Goal: Find specific page/section: Find specific page/section

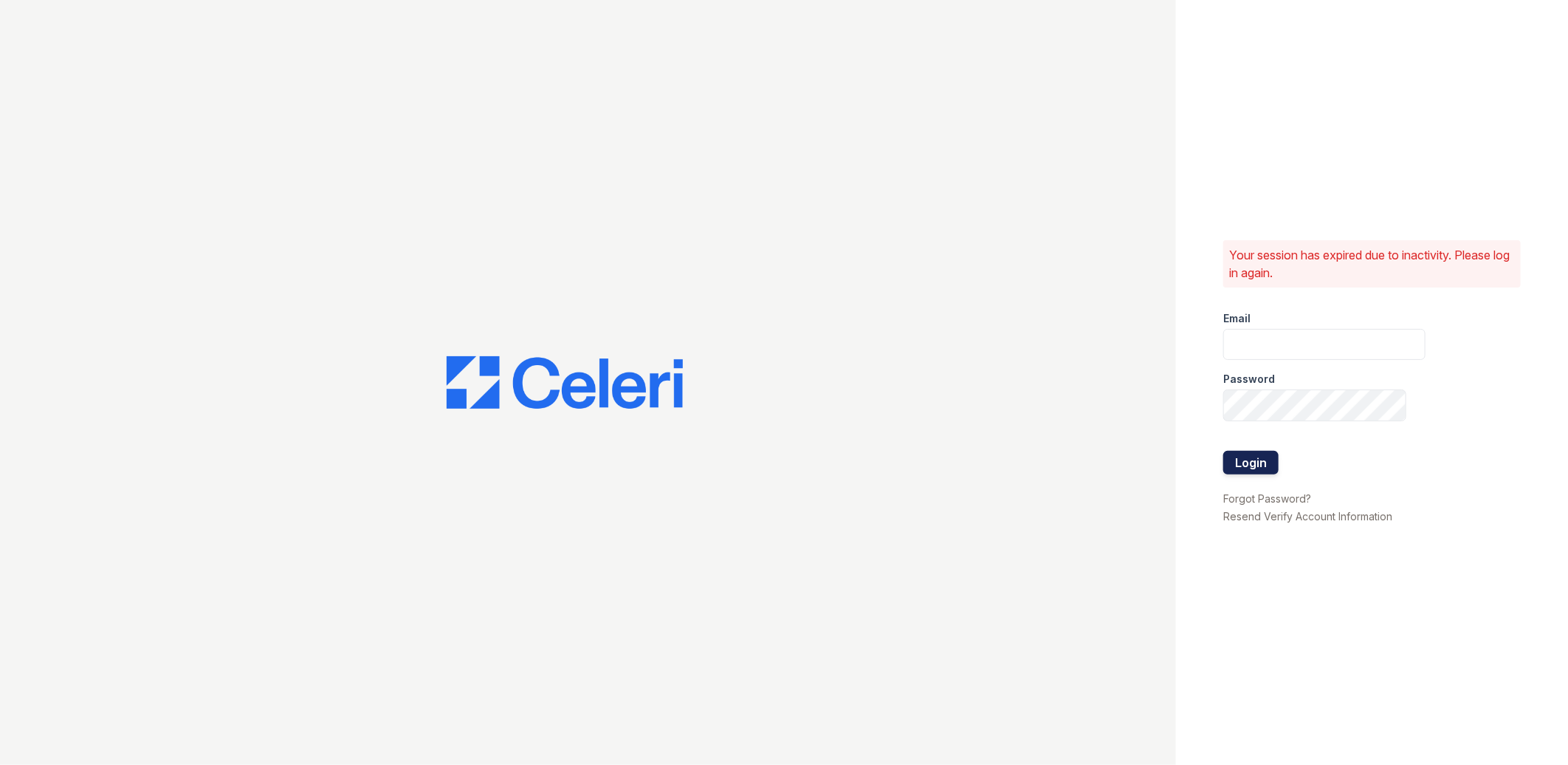
type input "lreed@mmgmgt.com"
click at [1256, 460] on button "Login" at bounding box center [1251, 463] width 55 height 24
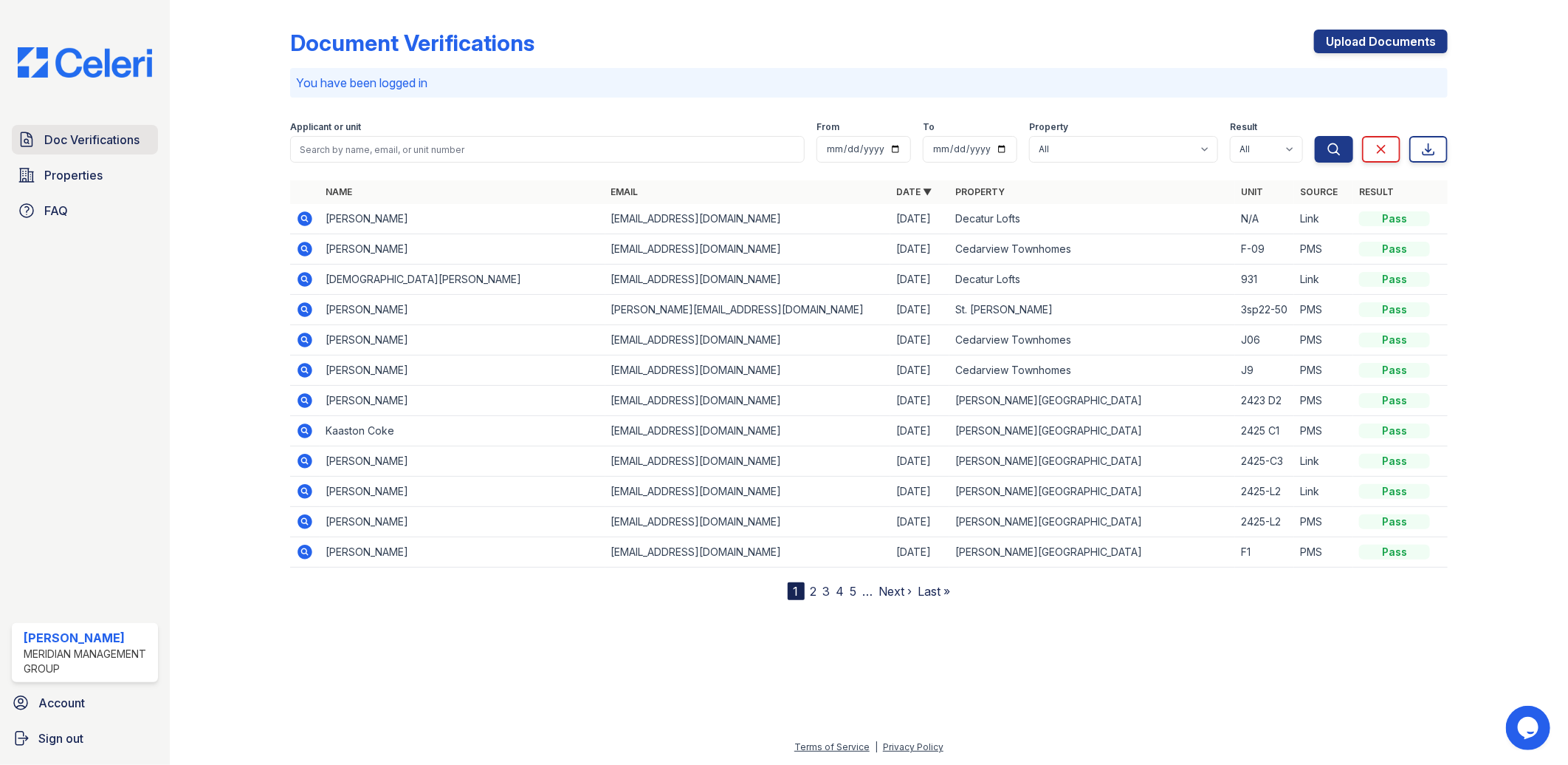
click at [90, 141] on span "Doc Verifications" at bounding box center [92, 139] width 95 height 18
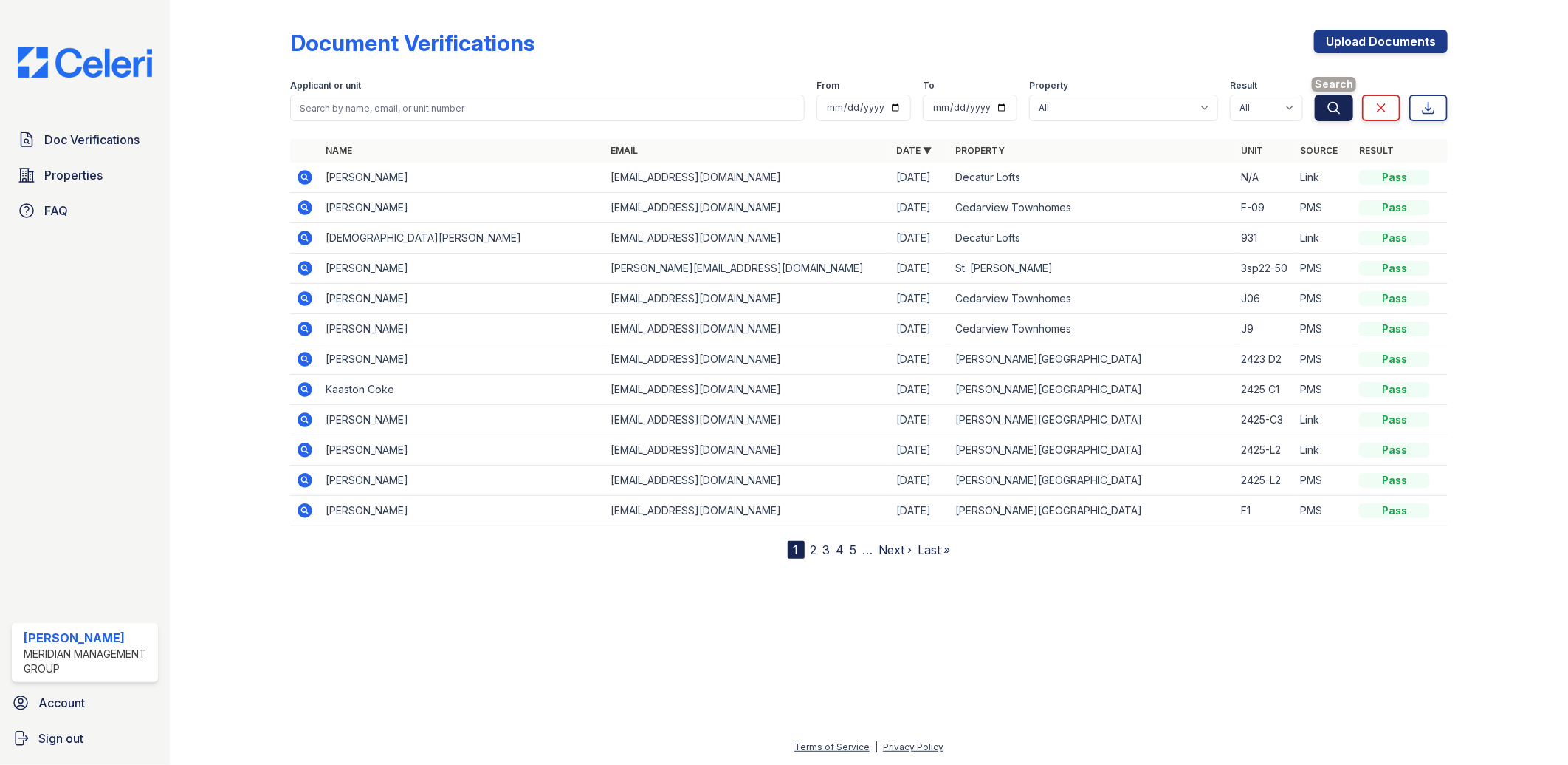
click at [1347, 112] on button "Search" at bounding box center [1334, 107] width 39 height 27
click at [1346, 112] on button "Search" at bounding box center [1334, 107] width 39 height 27
click at [962, 148] on link "Property" at bounding box center [980, 151] width 50 height 11
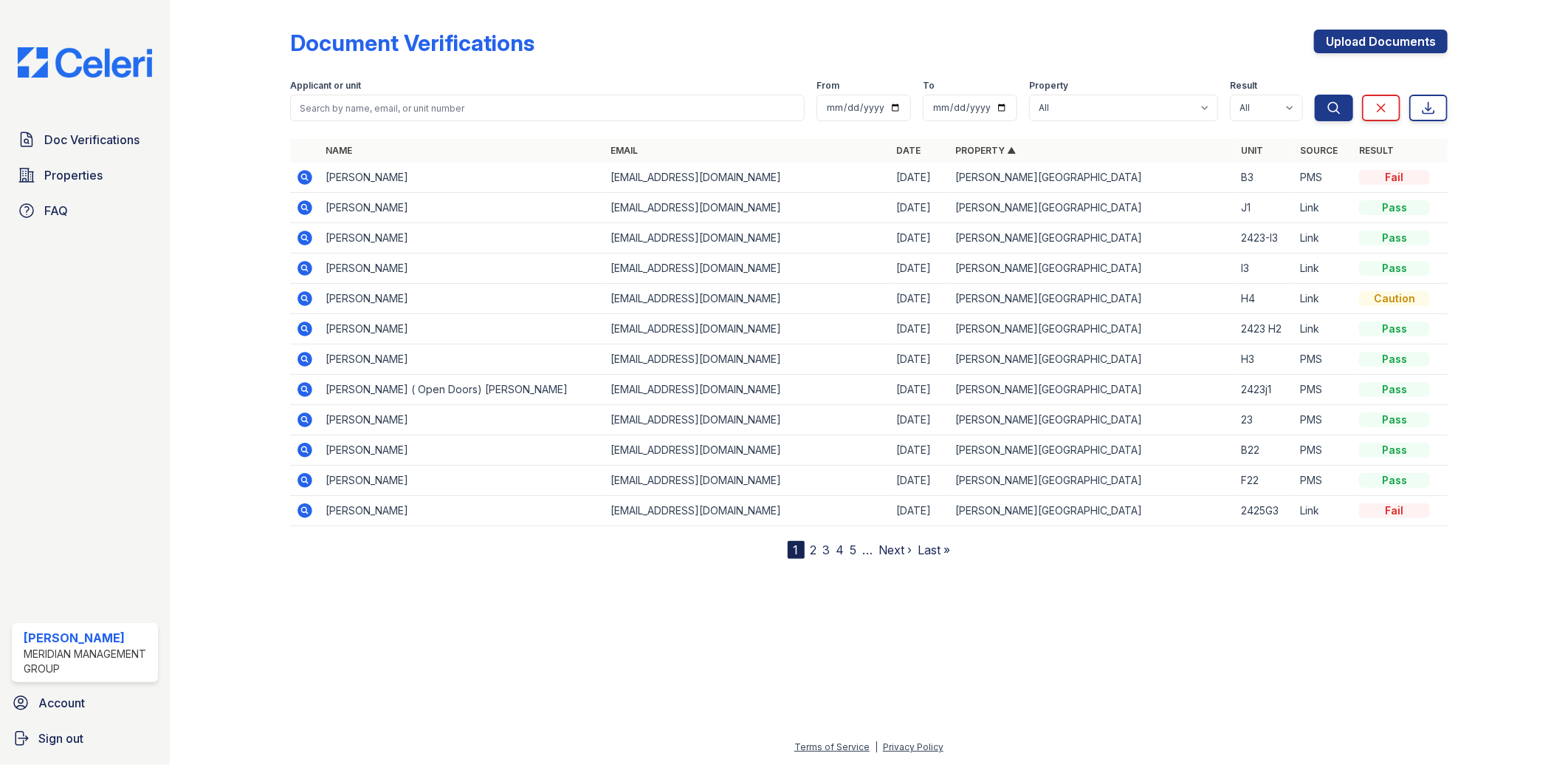
click at [964, 146] on link "Property ▲" at bounding box center [985, 151] width 60 height 11
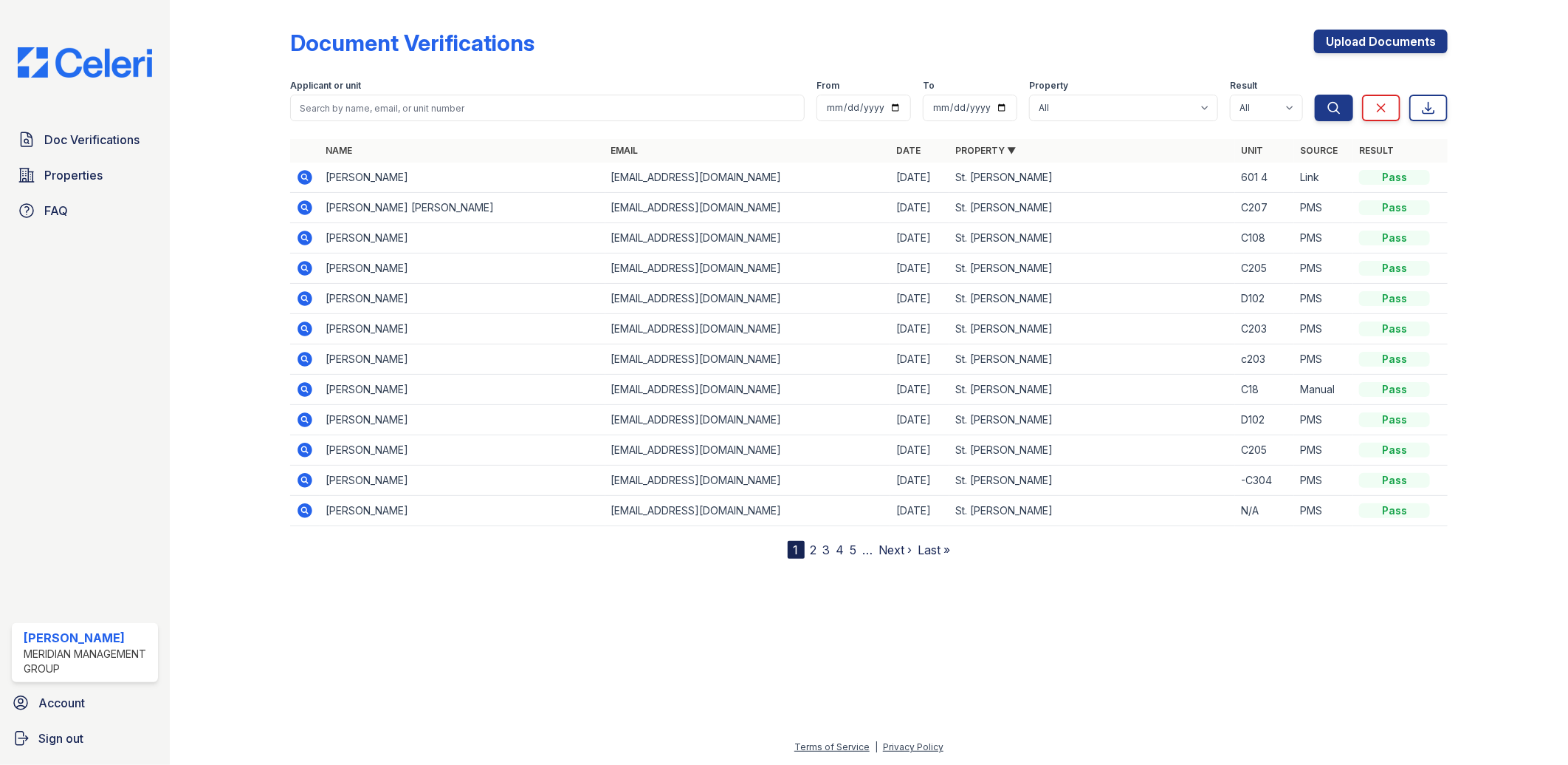
click at [964, 146] on link "Property ▼" at bounding box center [985, 151] width 60 height 11
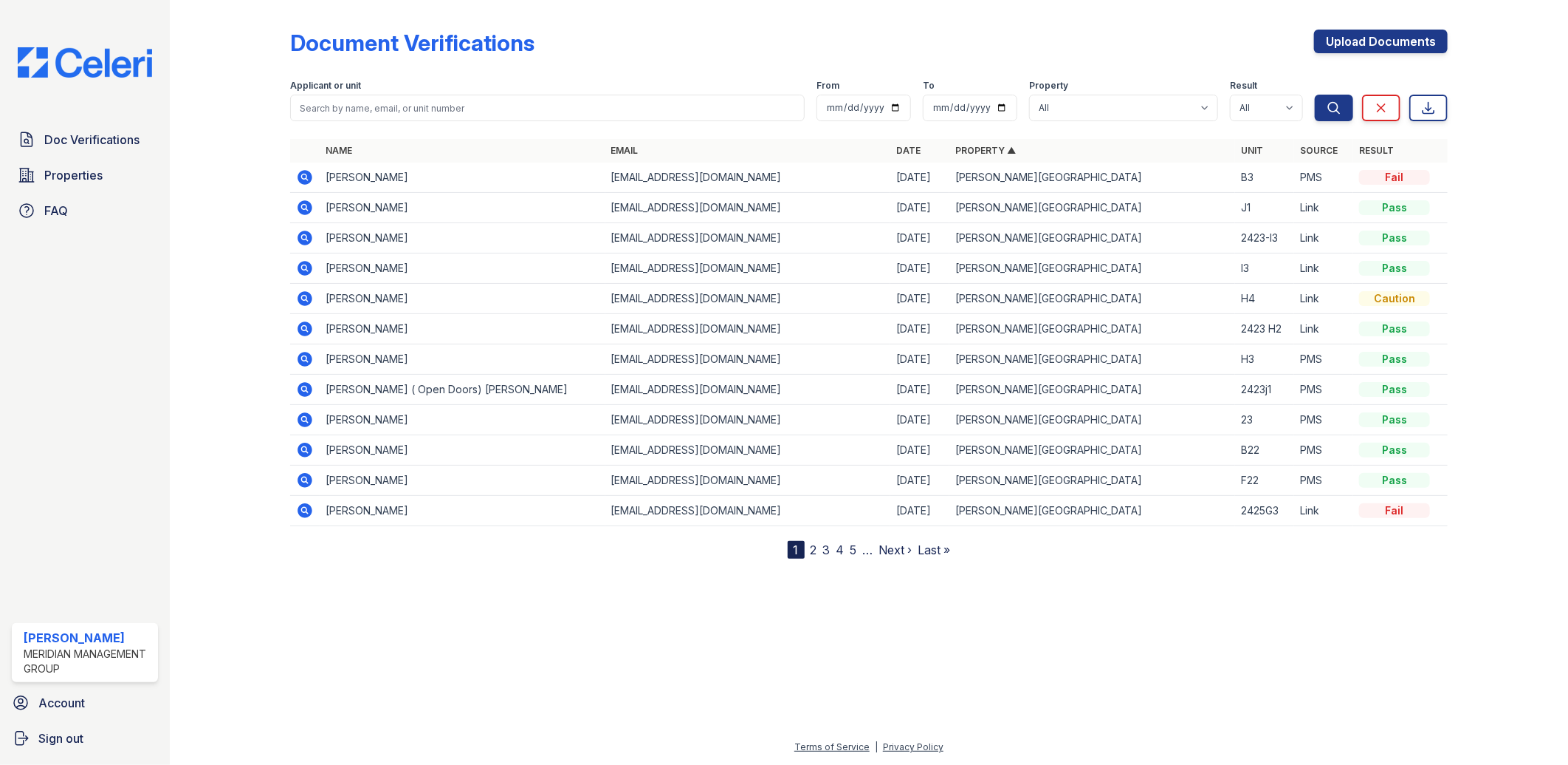
click at [964, 146] on link "Property ▲" at bounding box center [985, 151] width 60 height 11
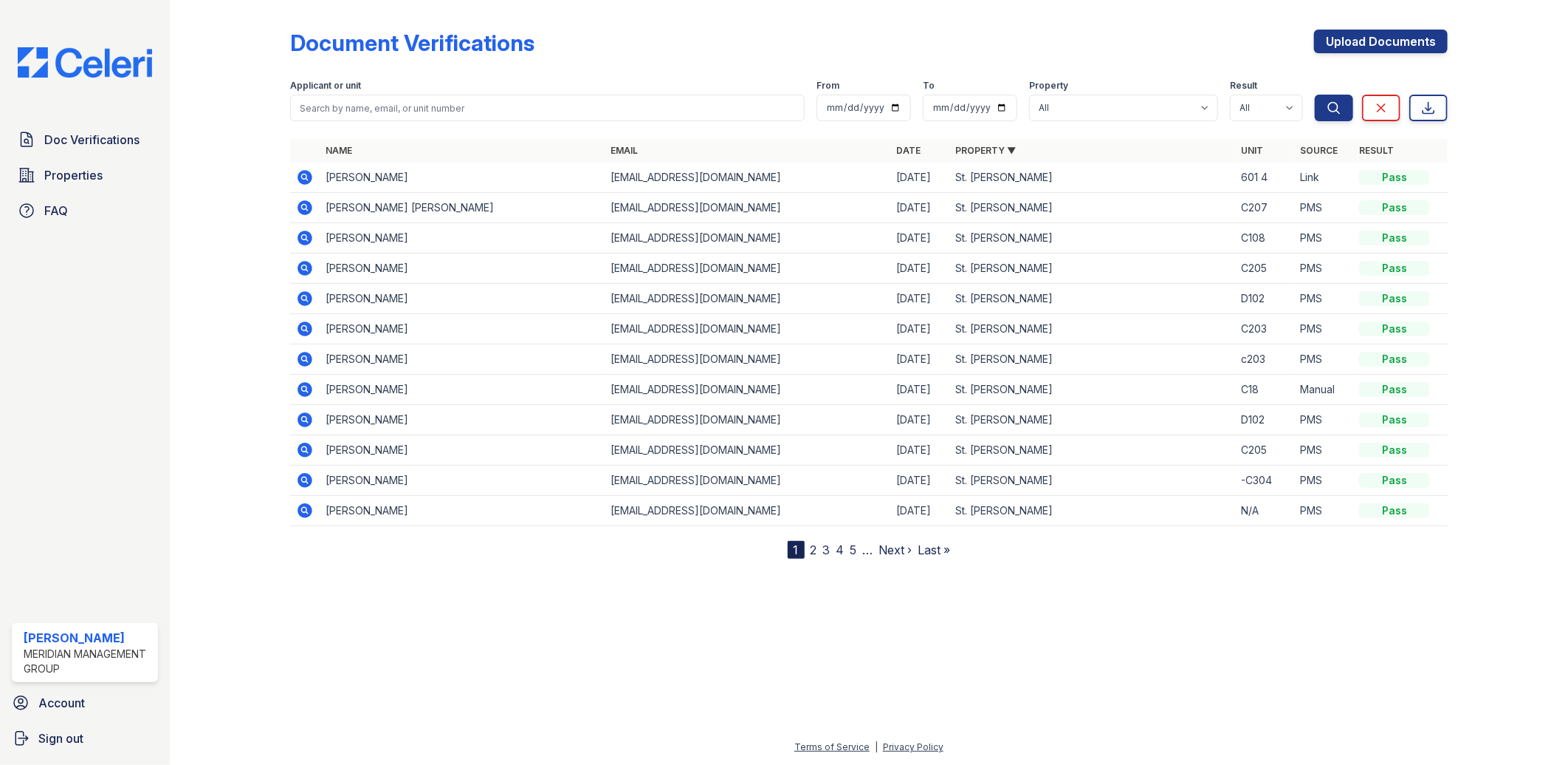
click at [964, 146] on link "Property ▼" at bounding box center [985, 151] width 60 height 11
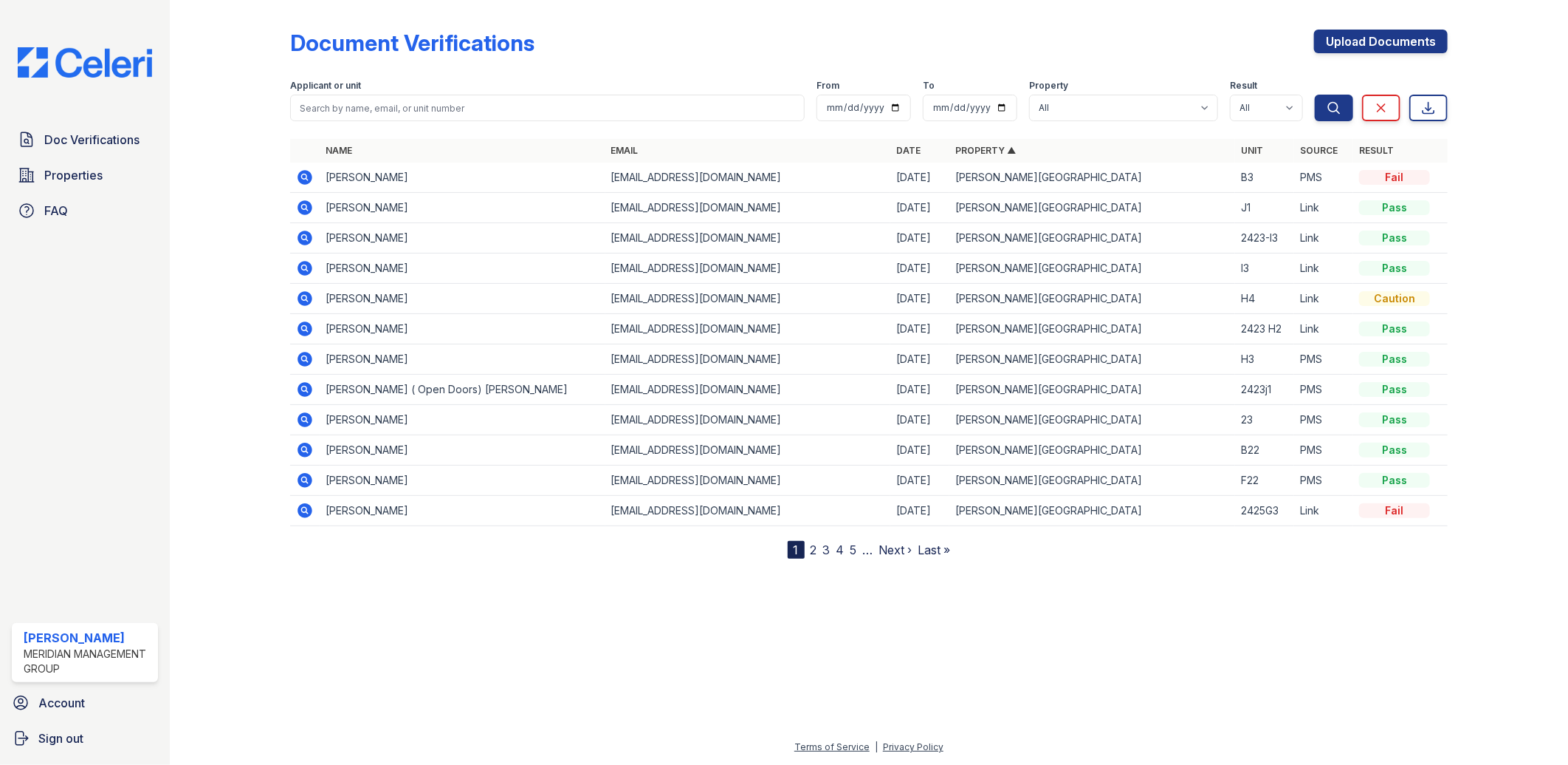
click at [964, 146] on link "Property ▲" at bounding box center [985, 151] width 60 height 11
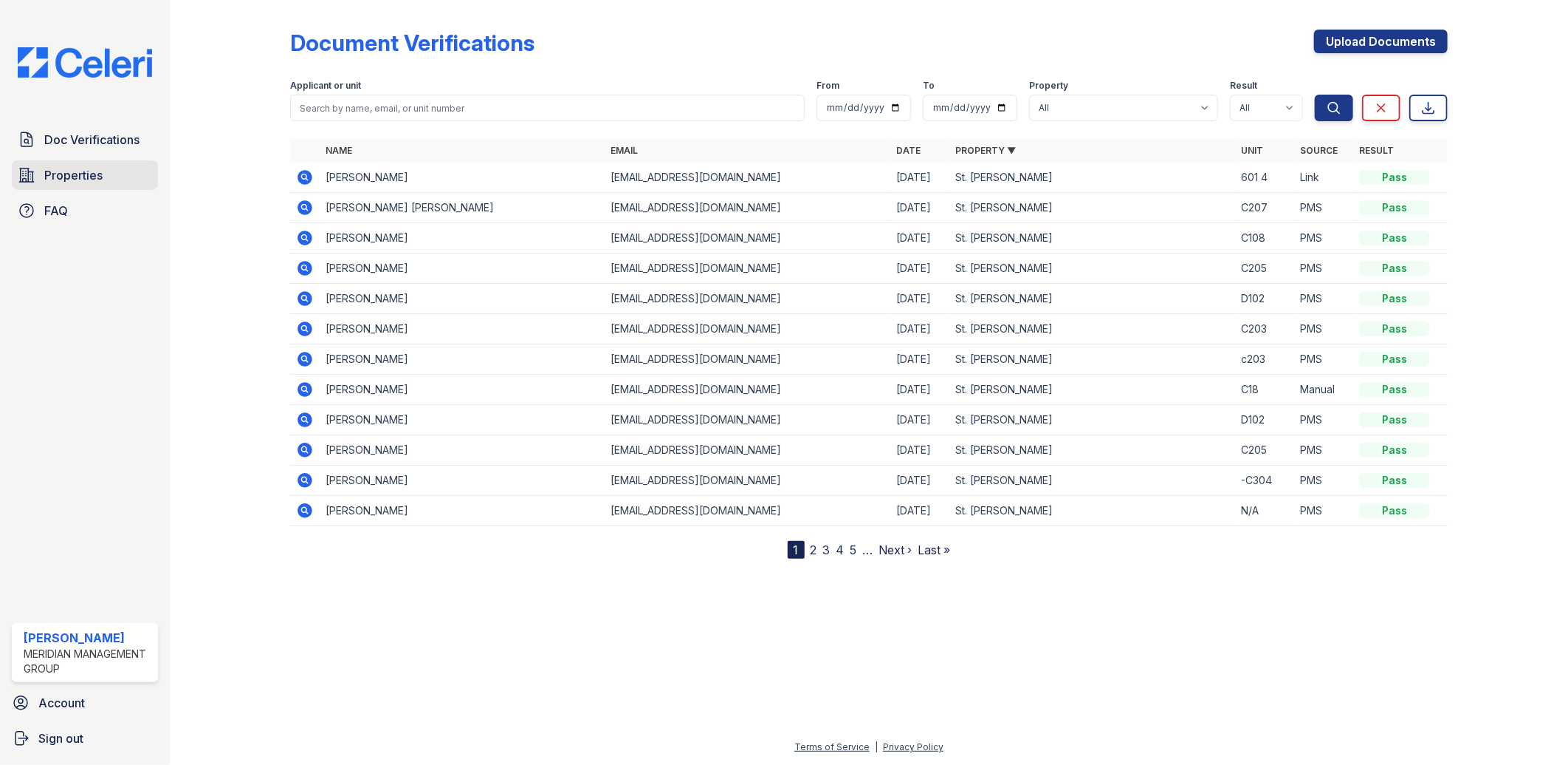
click at [111, 173] on link "Properties" at bounding box center [85, 175] width 146 height 30
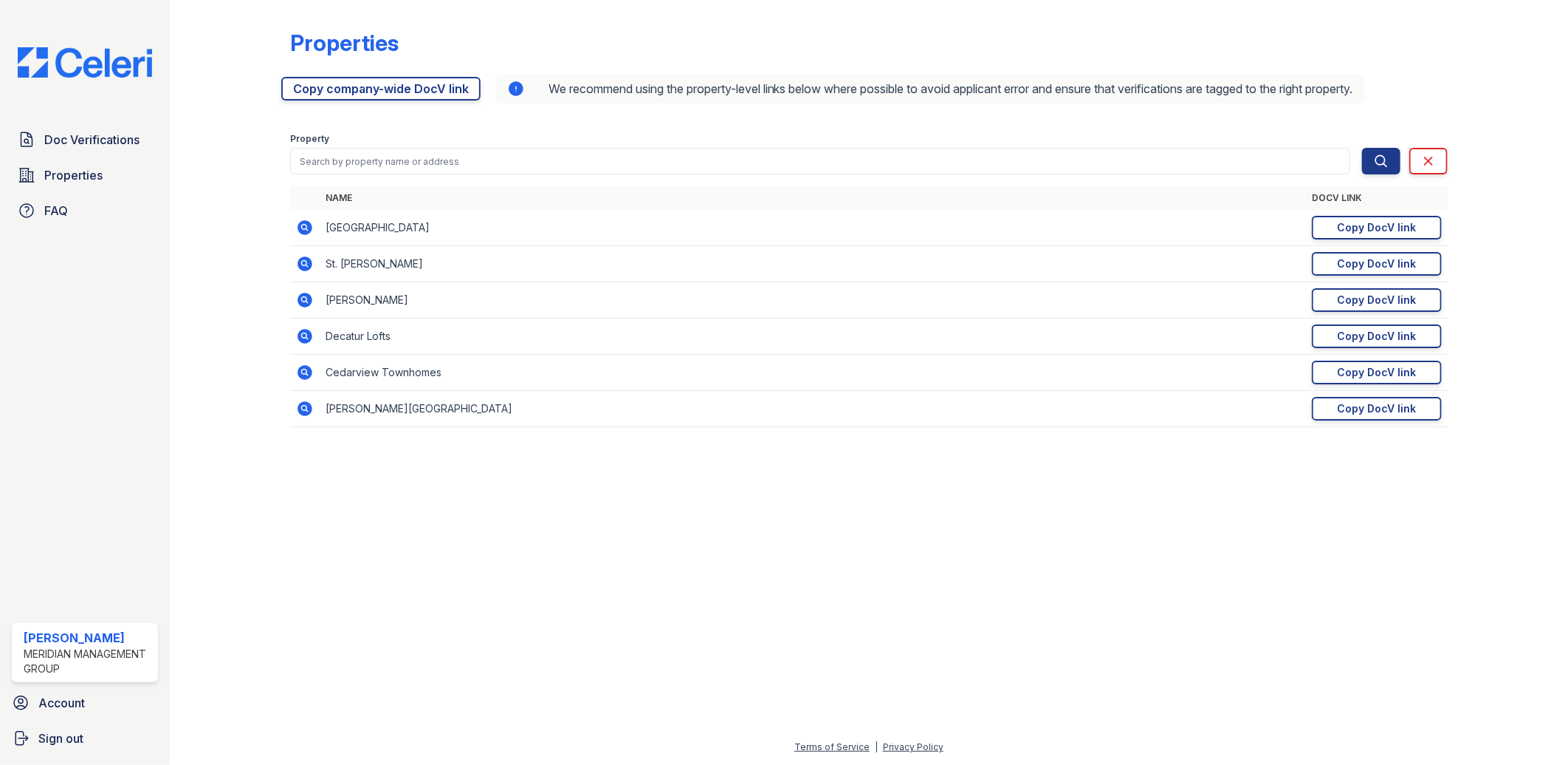
click at [306, 338] on icon at bounding box center [304, 336] width 18 height 18
